Goal: Information Seeking & Learning: Learn about a topic

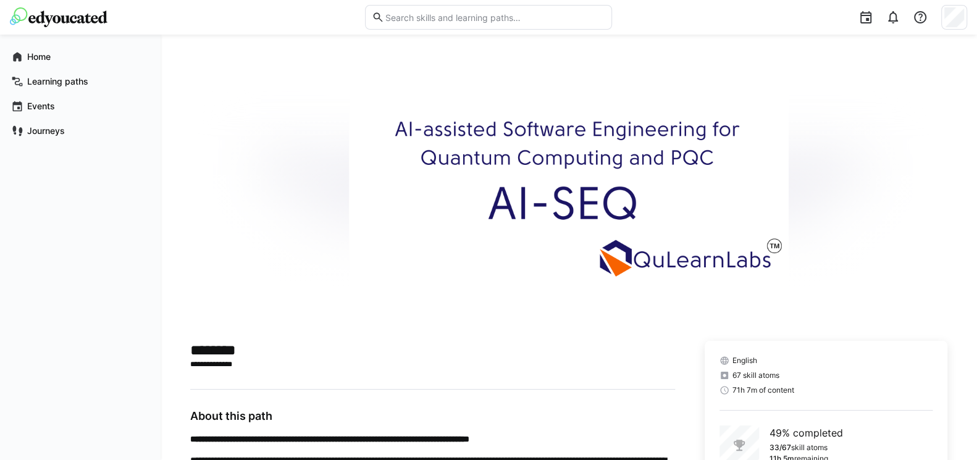
scroll to position [222, 0]
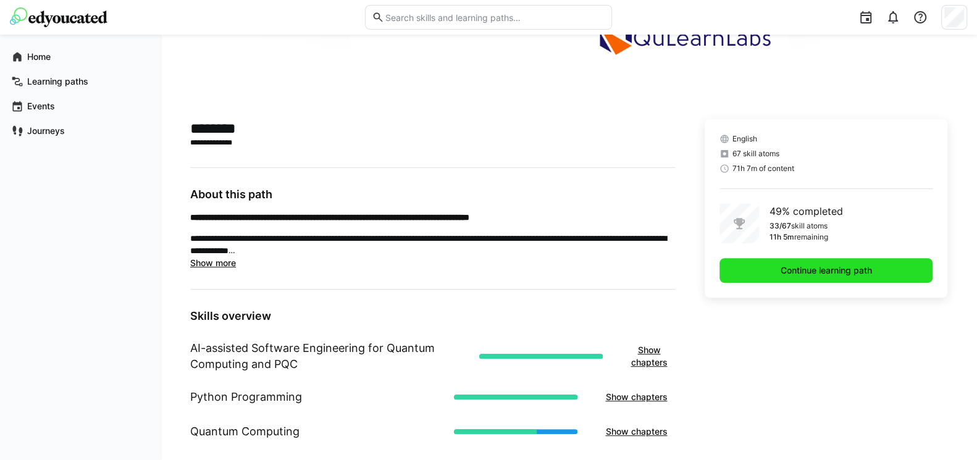
click at [793, 280] on span "Continue learning path" at bounding box center [825, 270] width 213 height 25
click at [802, 272] on span "Continue learning path" at bounding box center [825, 270] width 95 height 12
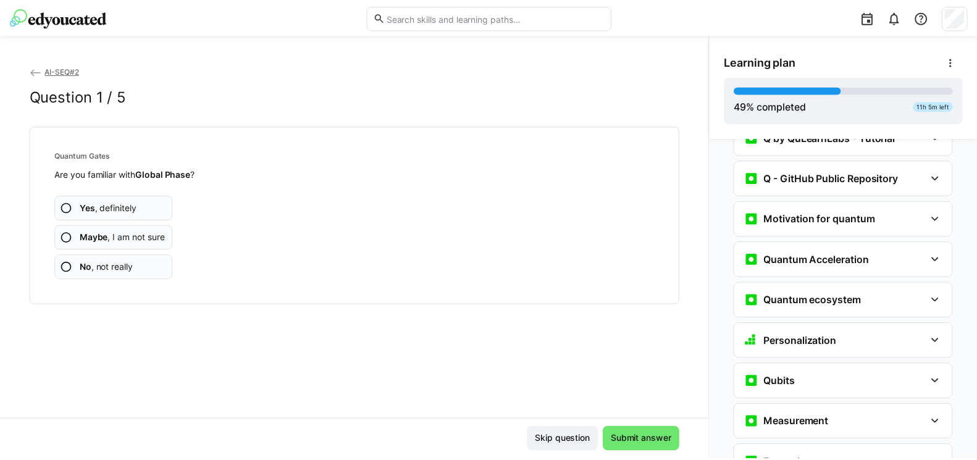
scroll to position [1228, 0]
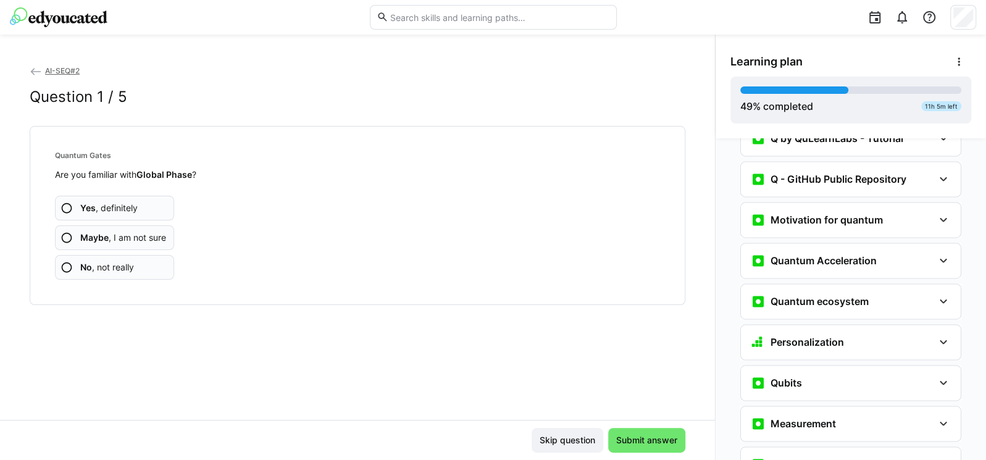
click at [40, 69] on eds-icon at bounding box center [36, 71] width 12 height 12
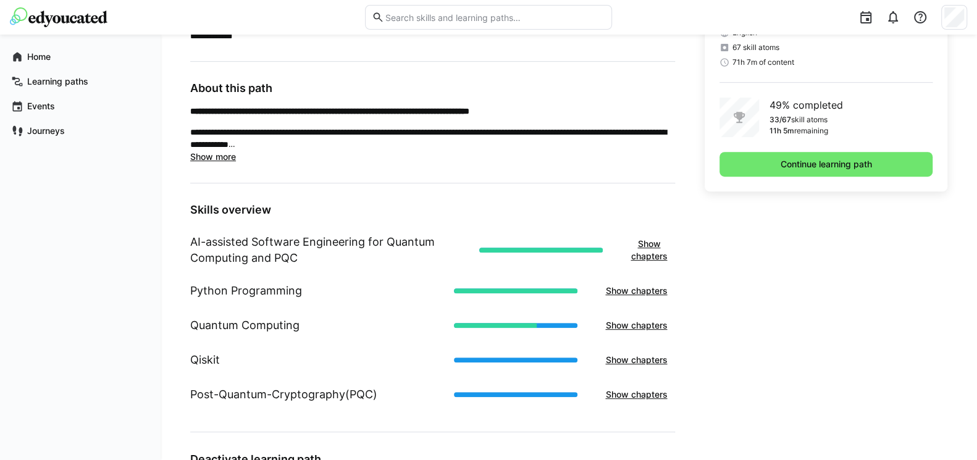
scroll to position [441, 0]
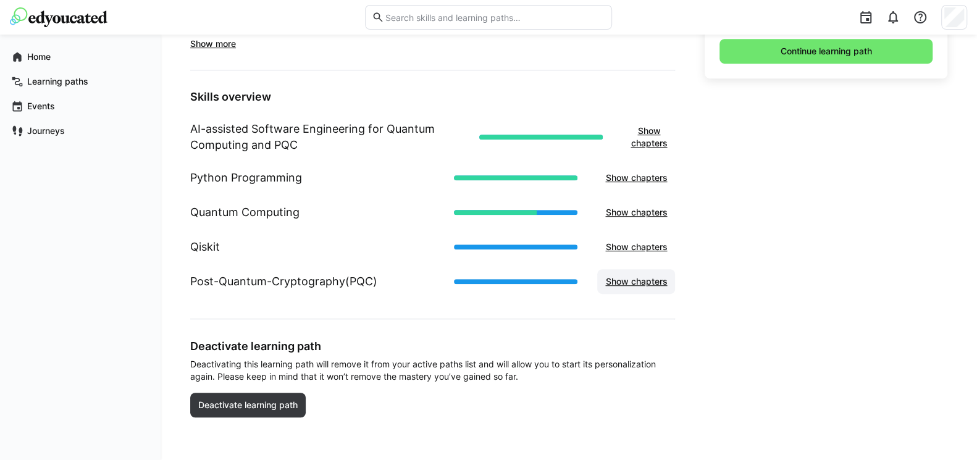
click at [629, 280] on span "Show chapters" at bounding box center [635, 281] width 65 height 12
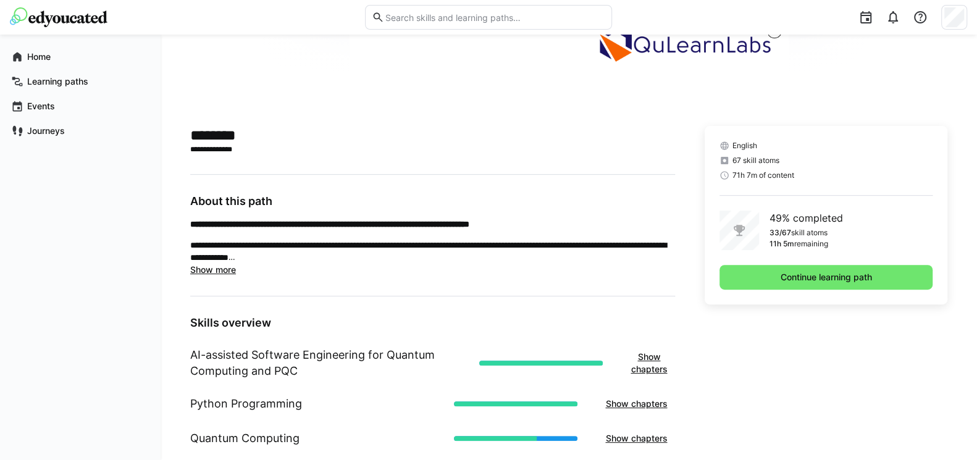
scroll to position [219, 0]
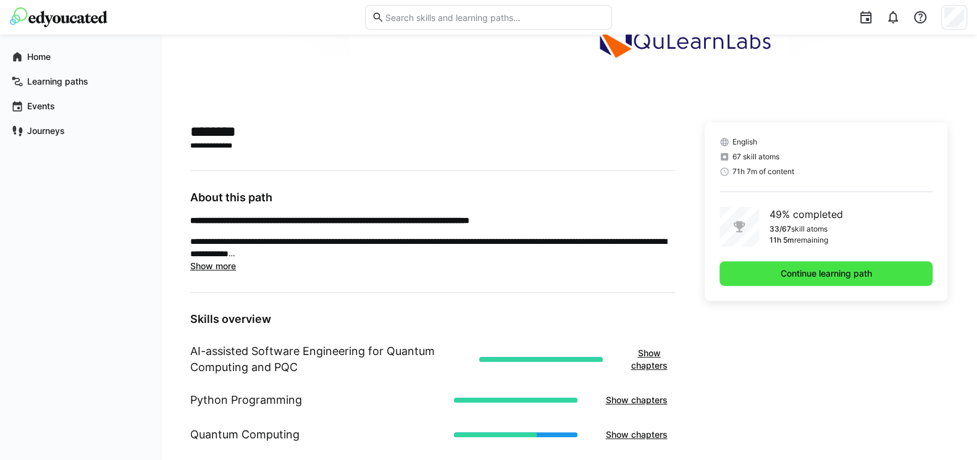
click at [875, 273] on span "Continue learning path" at bounding box center [825, 273] width 213 height 25
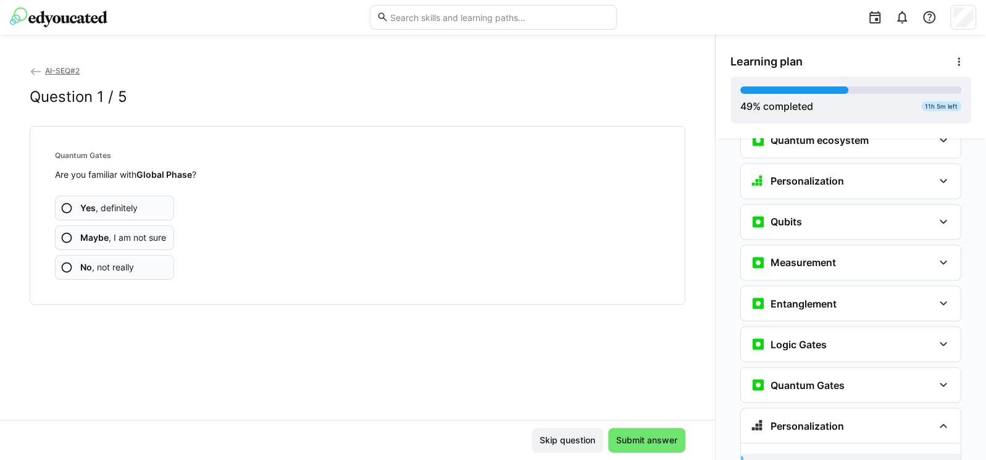
scroll to position [1313, 0]
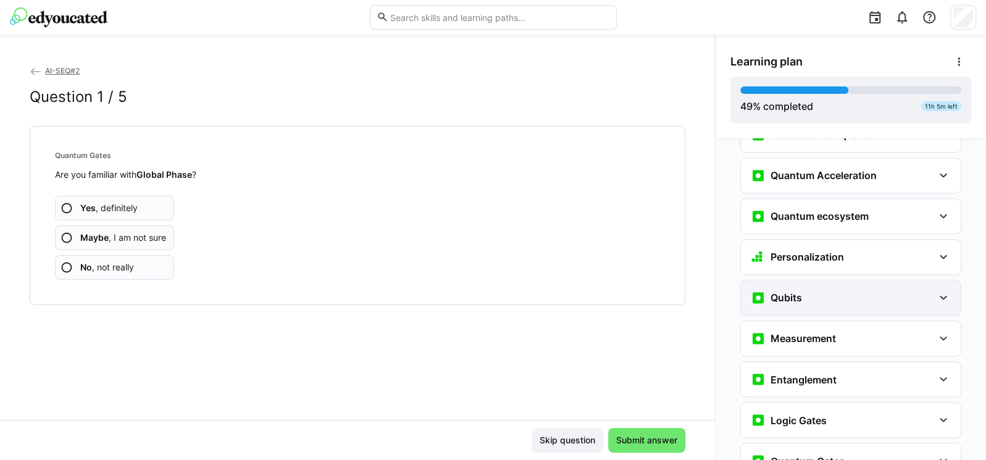
click at [895, 290] on div "Qubits" at bounding box center [842, 297] width 183 height 15
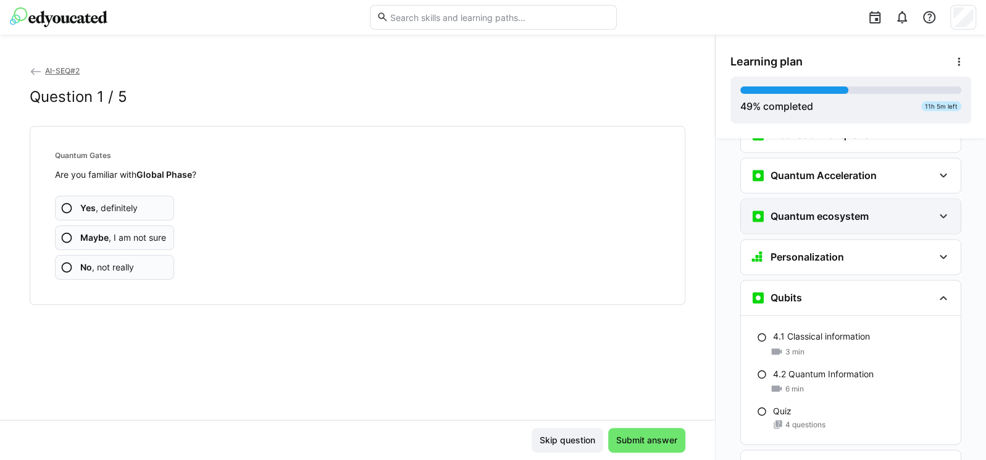
click at [849, 210] on h3 "Quantum ecosystem" at bounding box center [819, 216] width 98 height 12
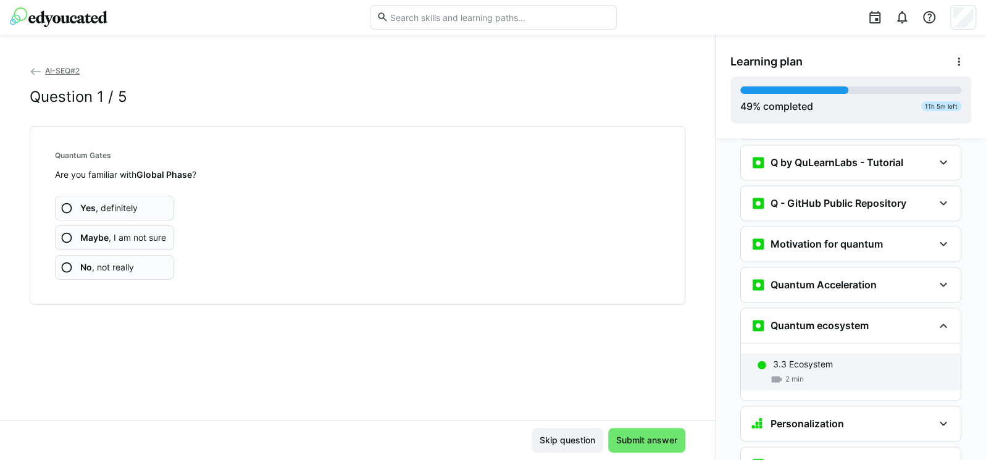
scroll to position [1165, 0]
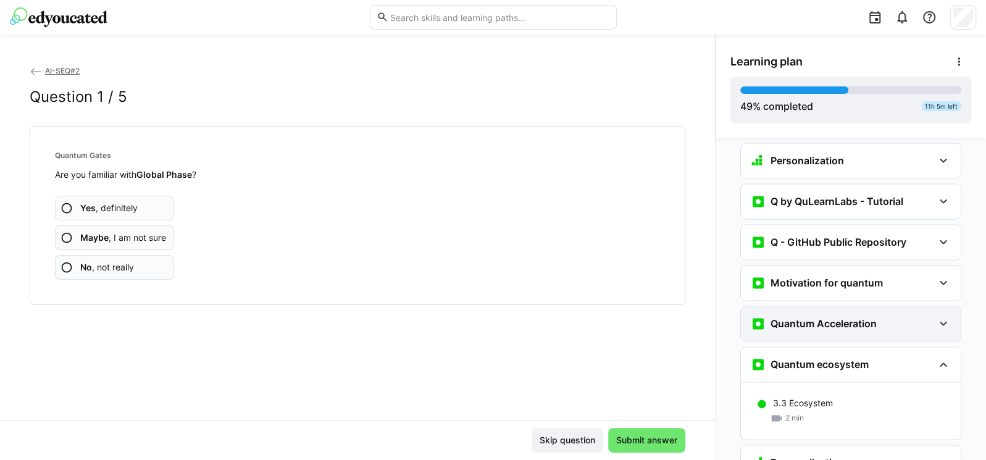
click at [825, 317] on h3 "Quantum Acceleration" at bounding box center [823, 323] width 106 height 12
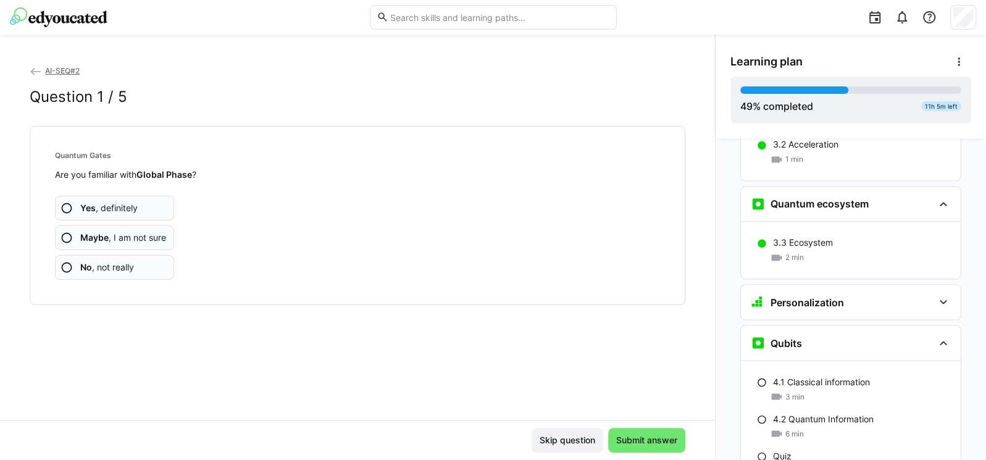
scroll to position [1387, 0]
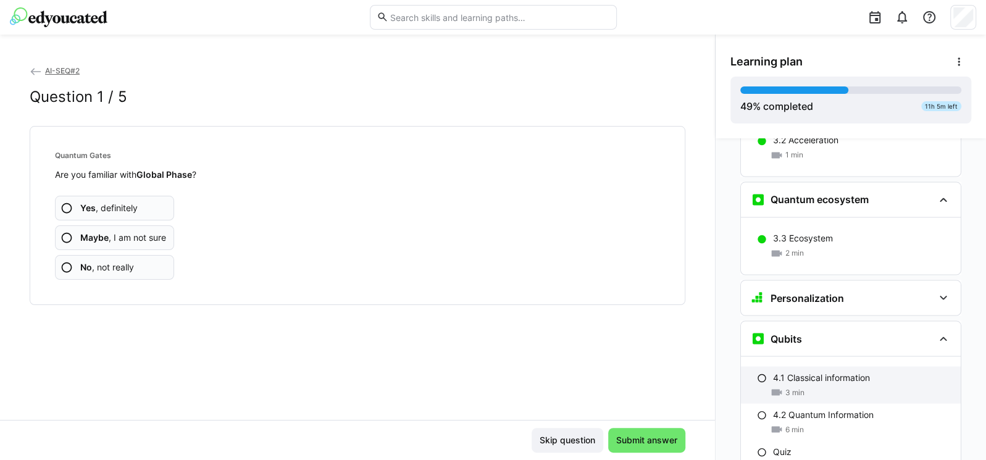
click at [809, 371] on p "4.1 Classical information" at bounding box center [821, 377] width 97 height 12
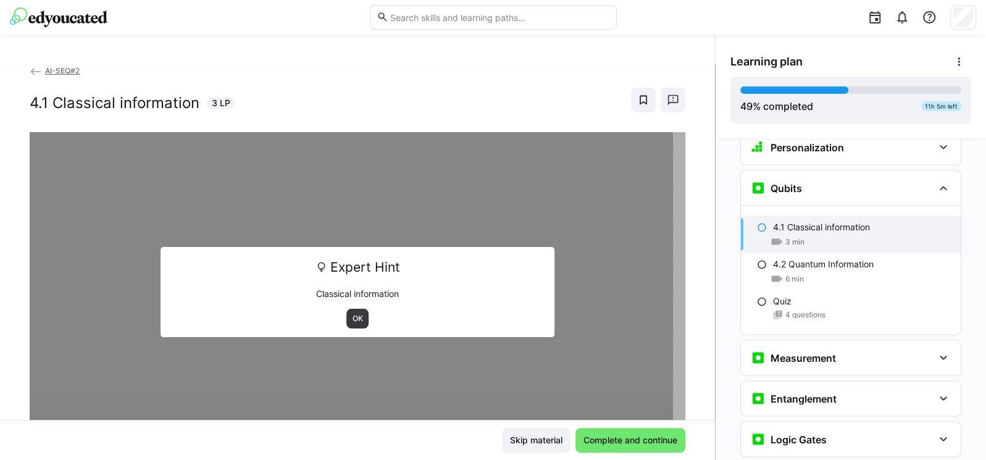
scroll to position [1542, 0]
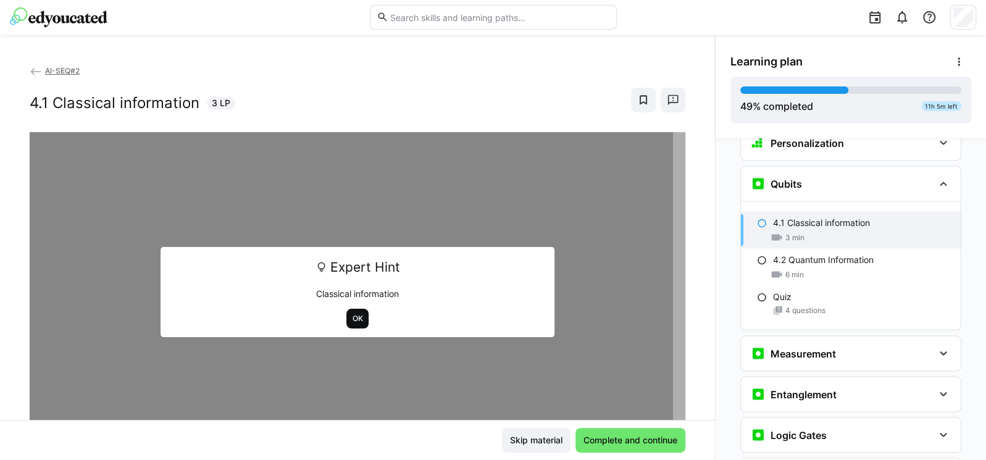
click at [352, 311] on span "OK" at bounding box center [357, 319] width 23 height 20
